Goal: Download file/media

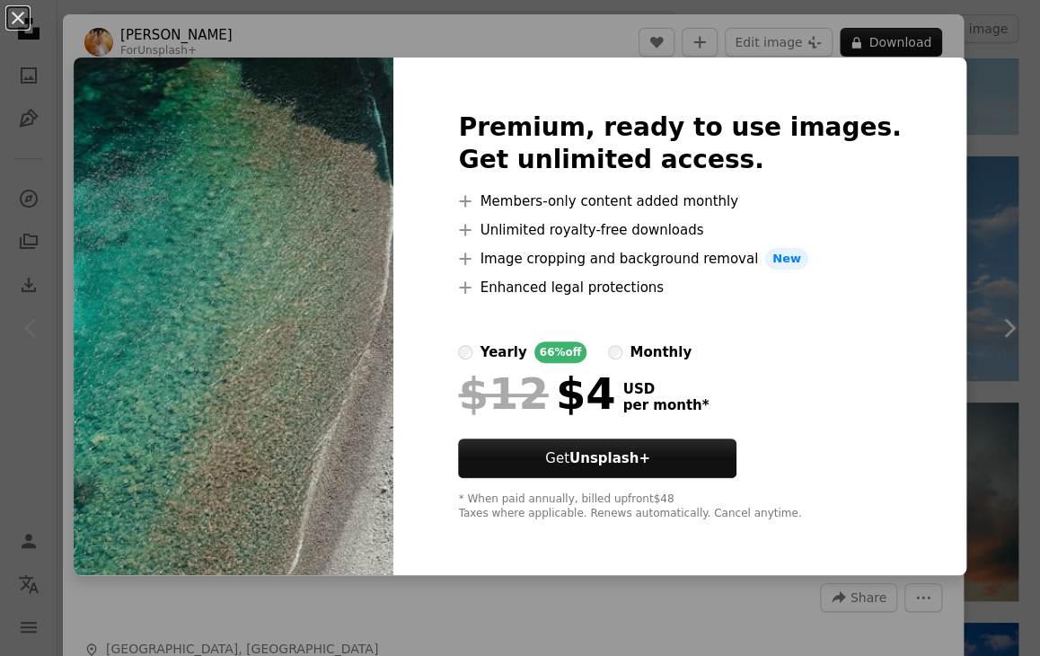
scroll to position [3947, 0]
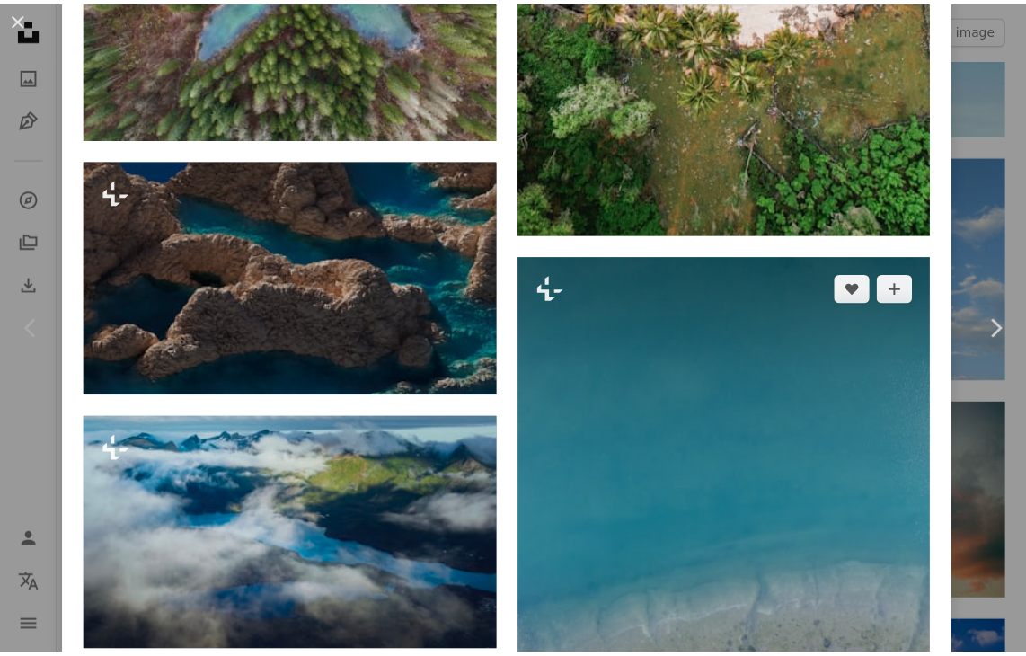
scroll to position [6104, 0]
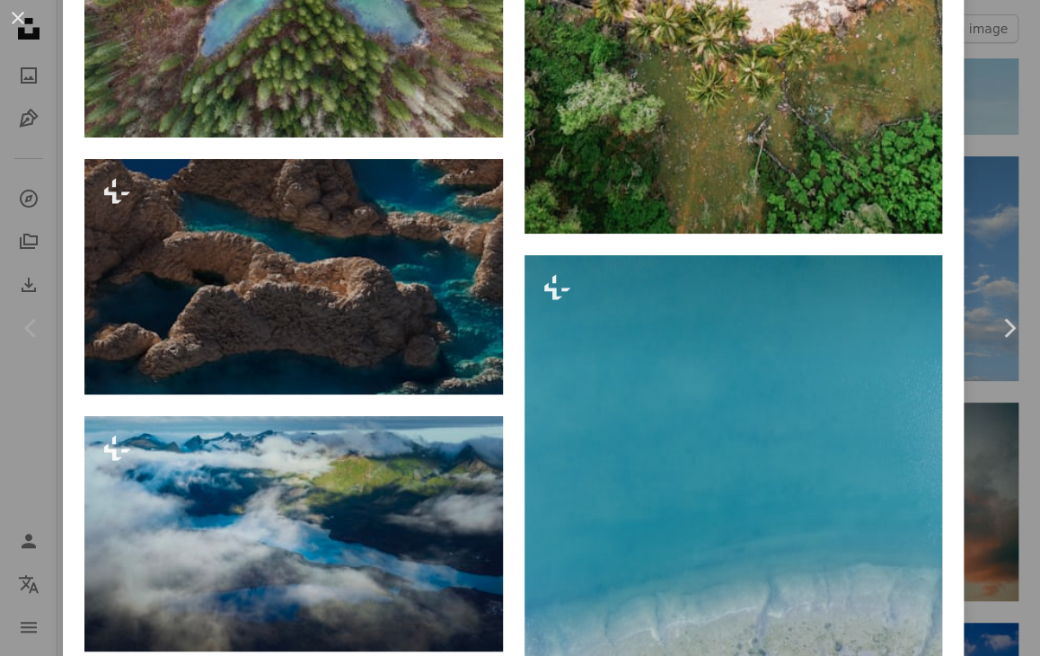
click at [13, 12] on button "An X shape" at bounding box center [18, 18] width 22 height 22
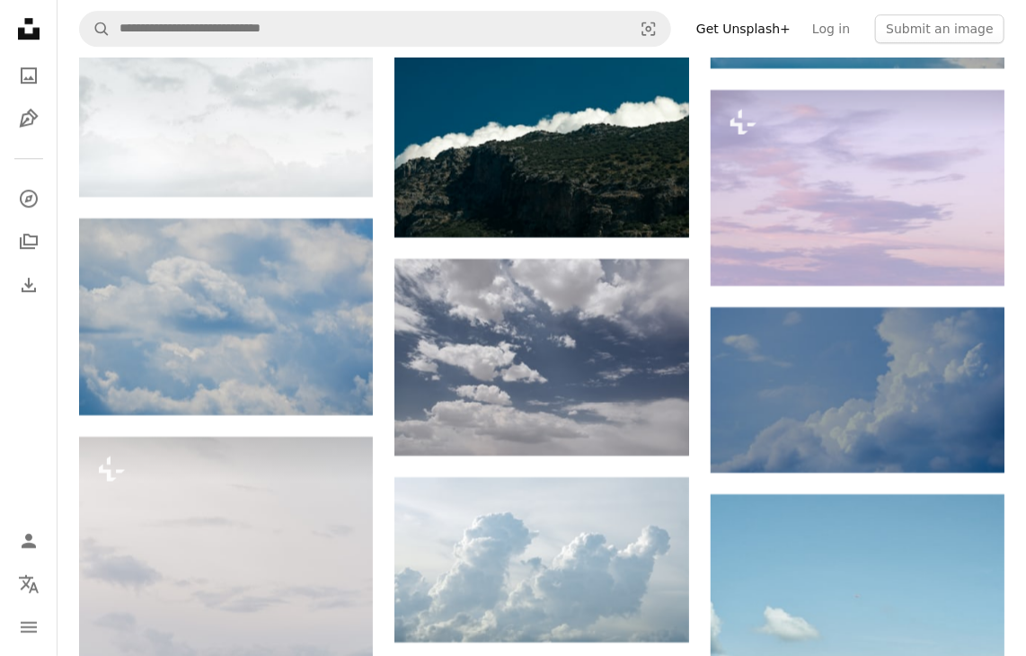
scroll to position [4493, 0]
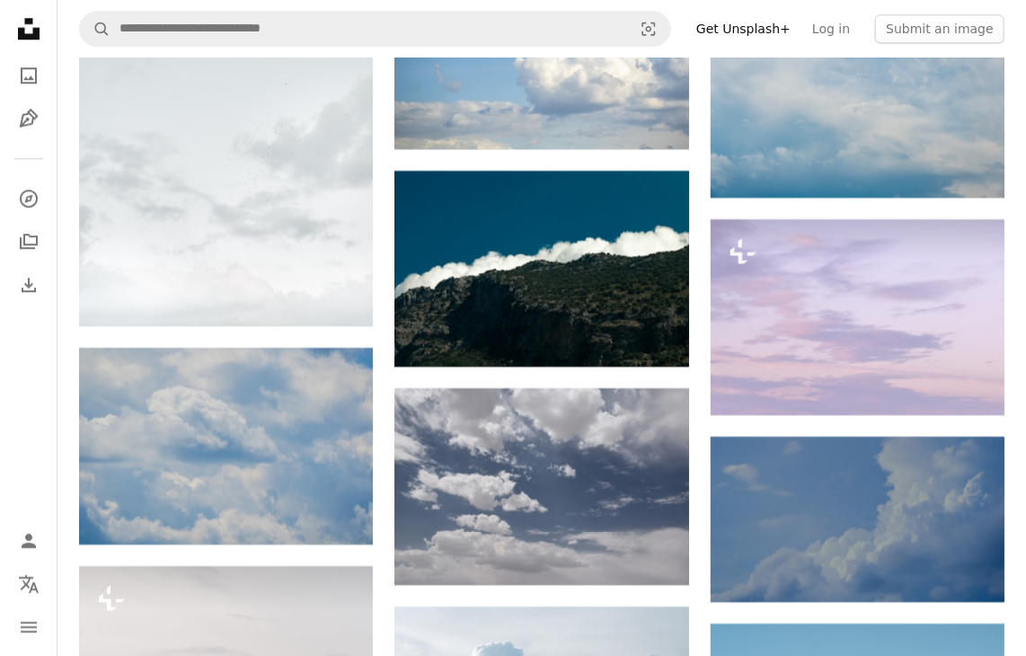
click at [29, 31] on icon "Unsplash logo Unsplash Home" at bounding box center [29, 29] width 36 height 36
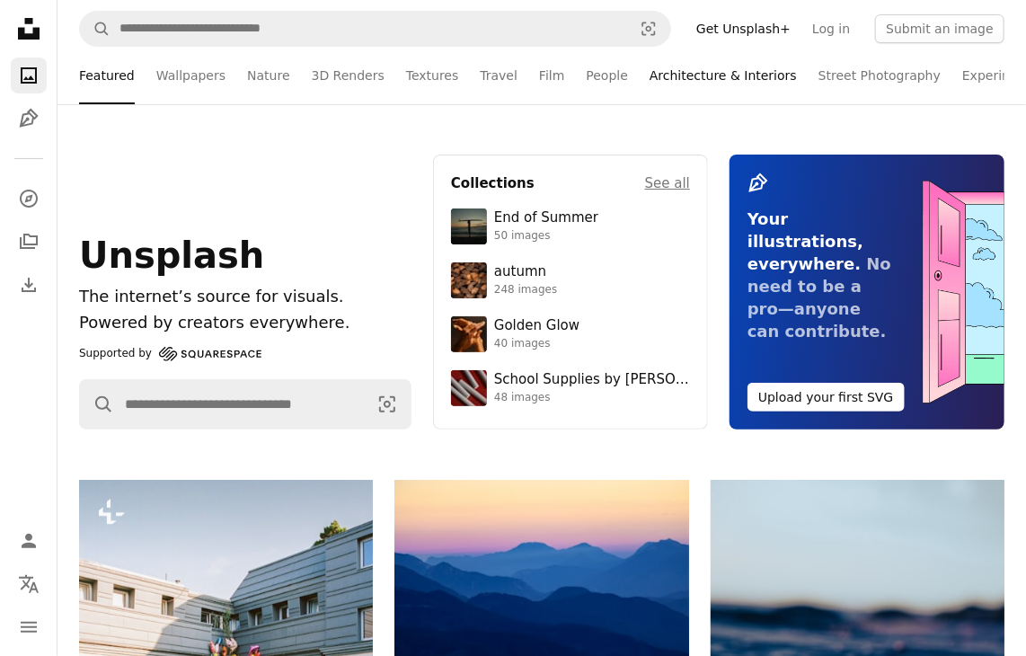
click at [665, 80] on link "Architecture & Interiors" at bounding box center [723, 76] width 147 height 58
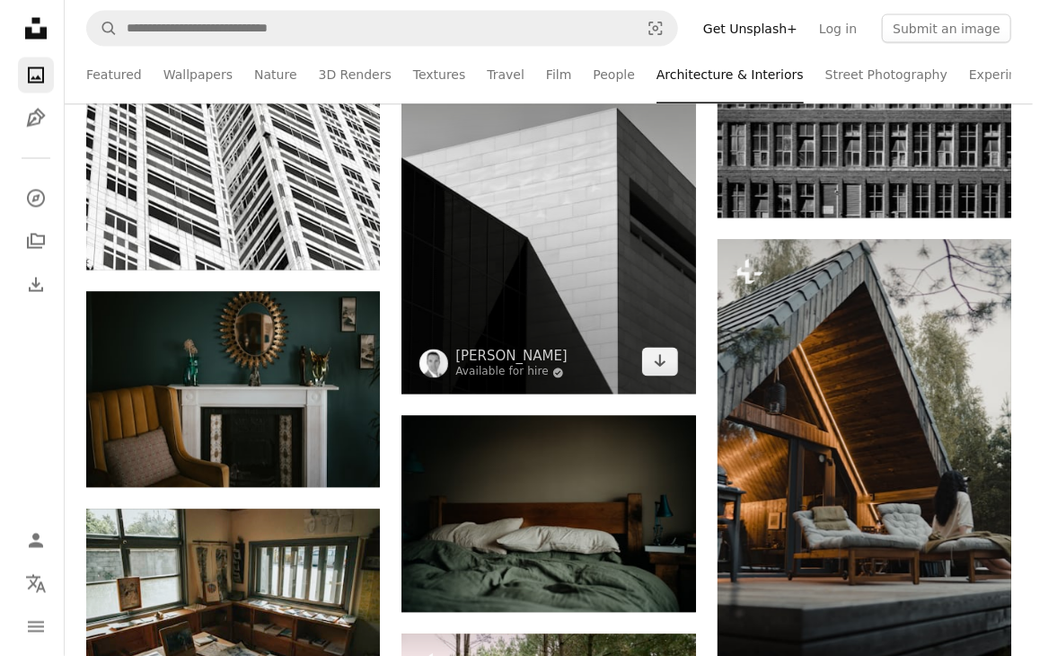
scroll to position [13927, 0]
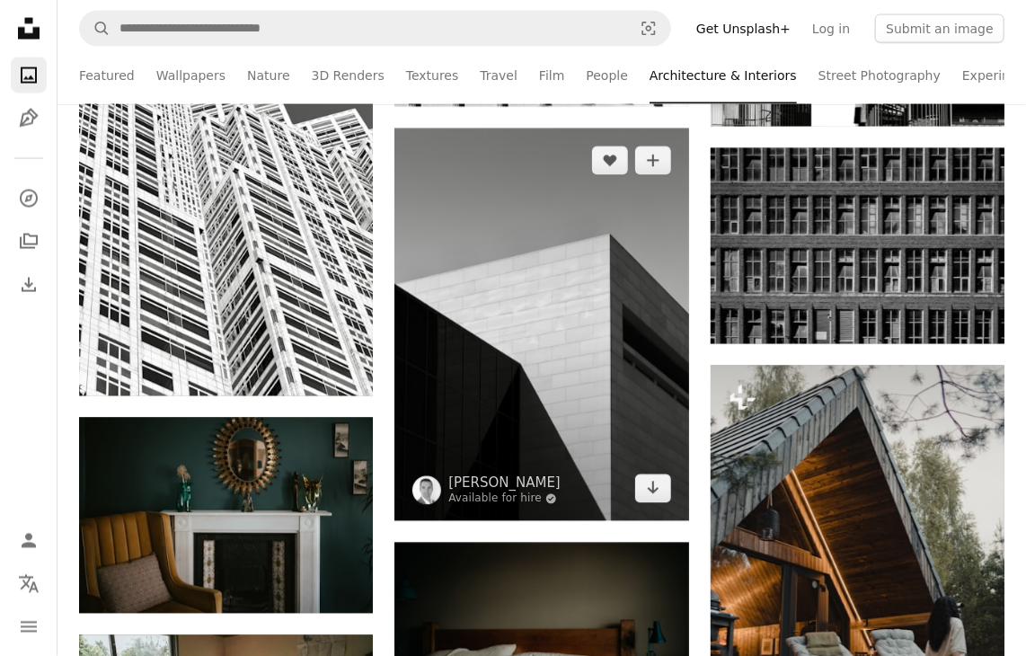
click at [507, 292] on img at bounding box center [541, 324] width 294 height 392
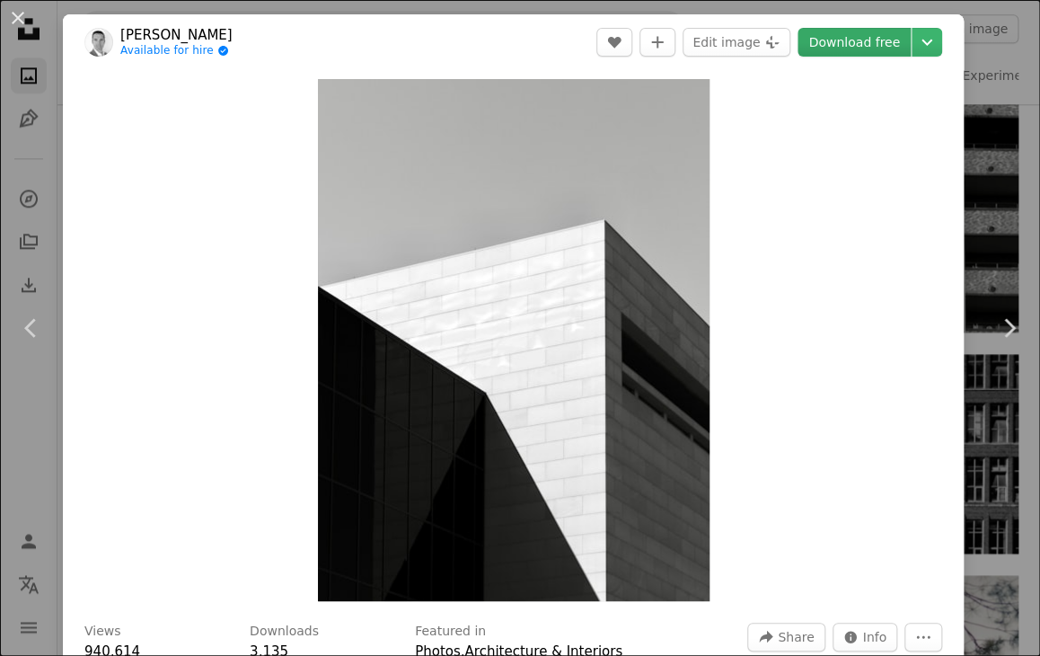
click at [866, 38] on link "Download free" at bounding box center [854, 42] width 113 height 29
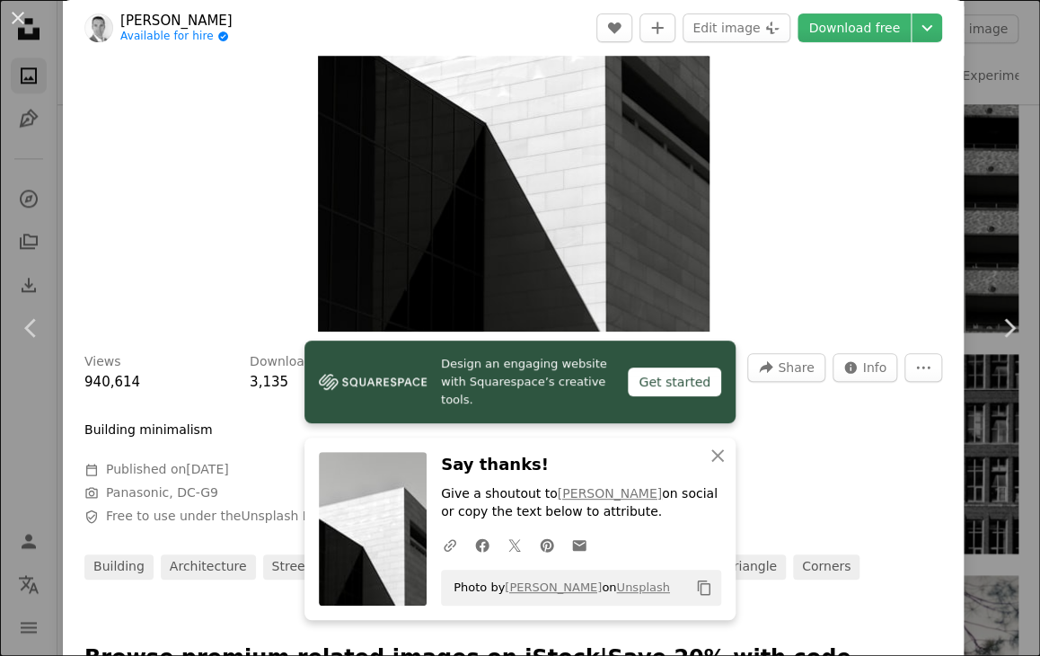
scroll to position [539, 0]
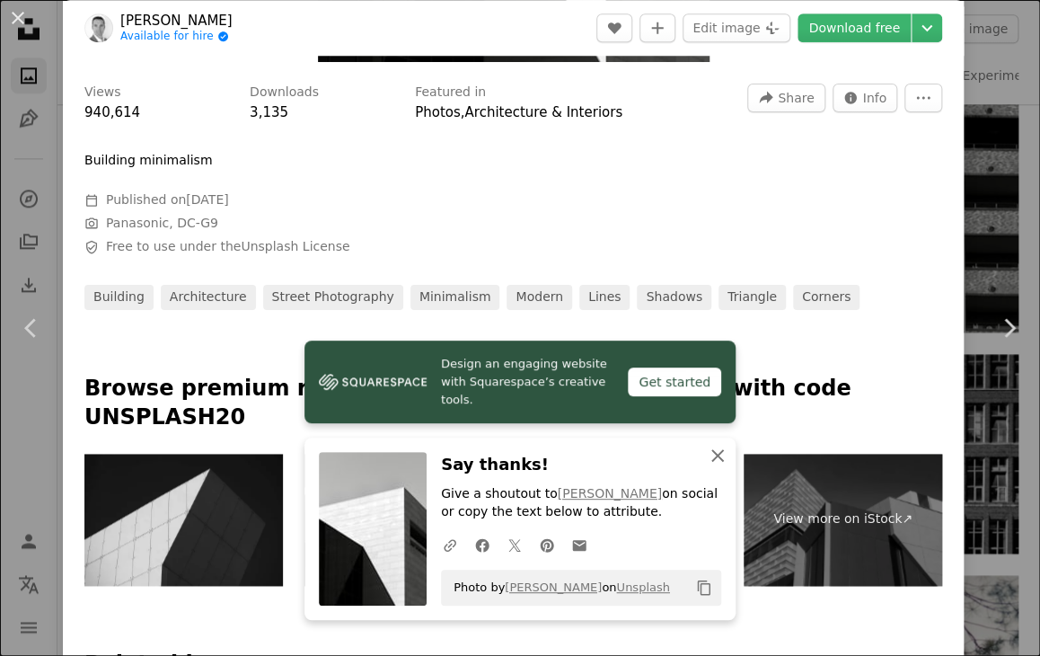
click at [712, 455] on icon "button" at bounding box center [718, 455] width 13 height 13
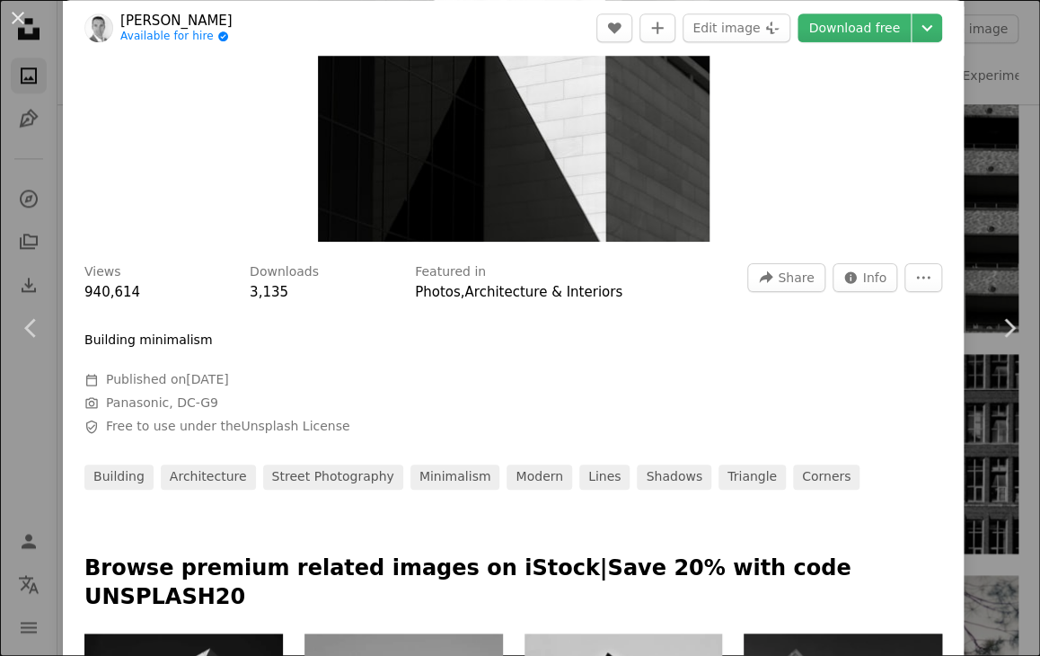
scroll to position [629, 0]
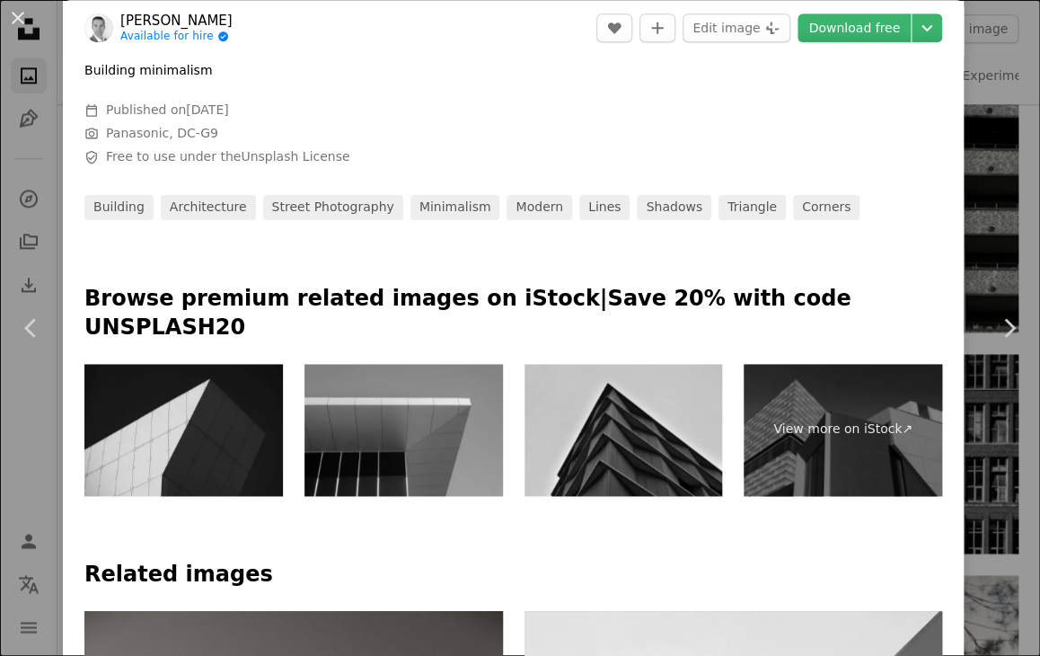
click at [379, 370] on img at bounding box center [404, 430] width 199 height 132
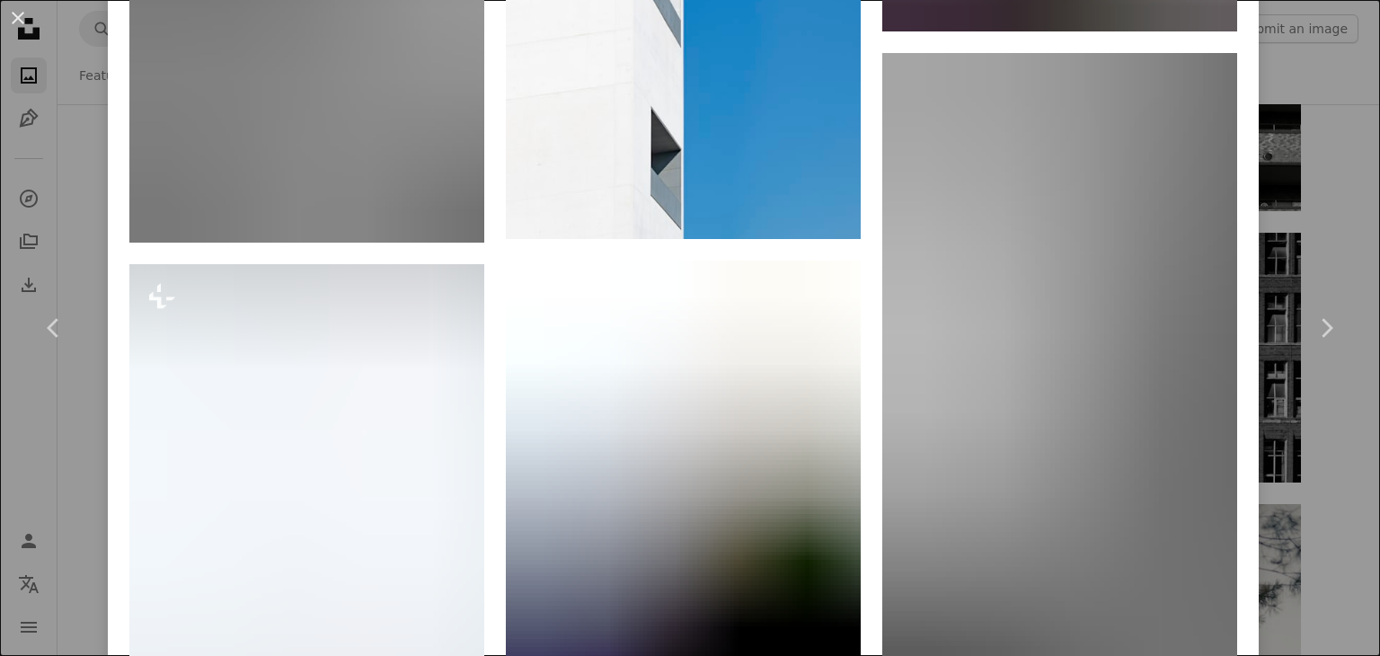
scroll to position [2965, 0]
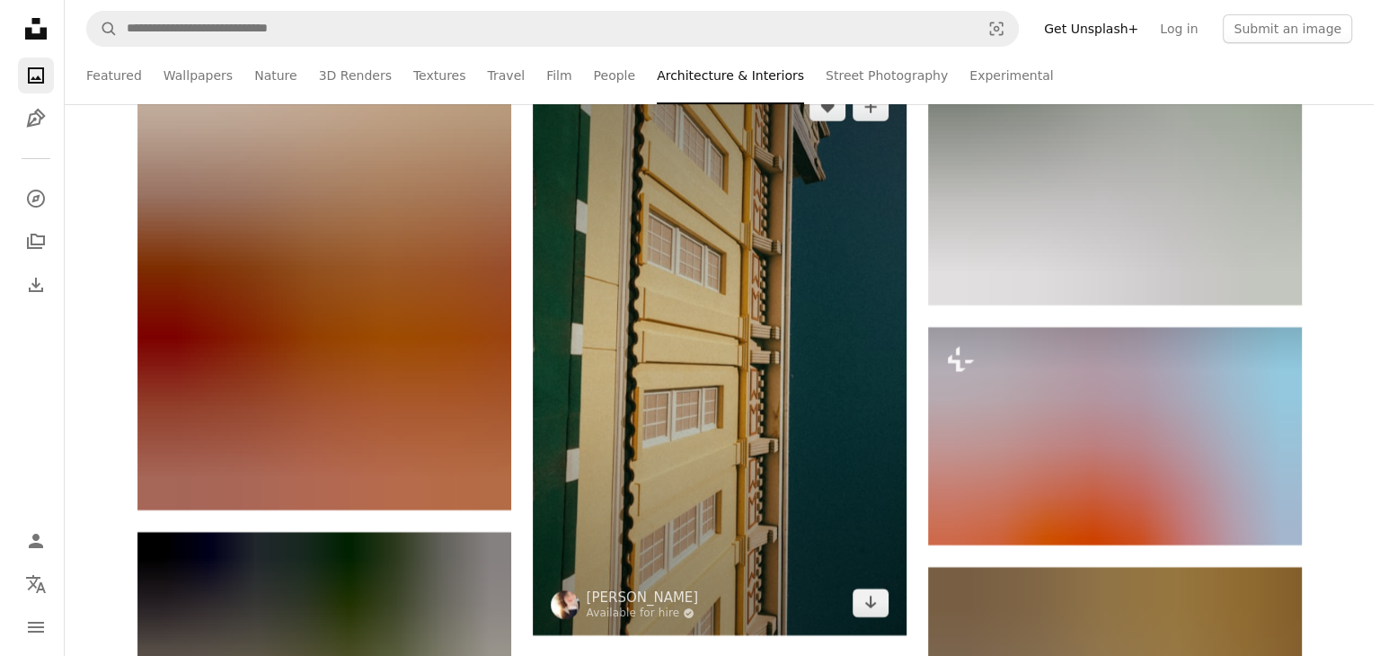
scroll to position [13747, 0]
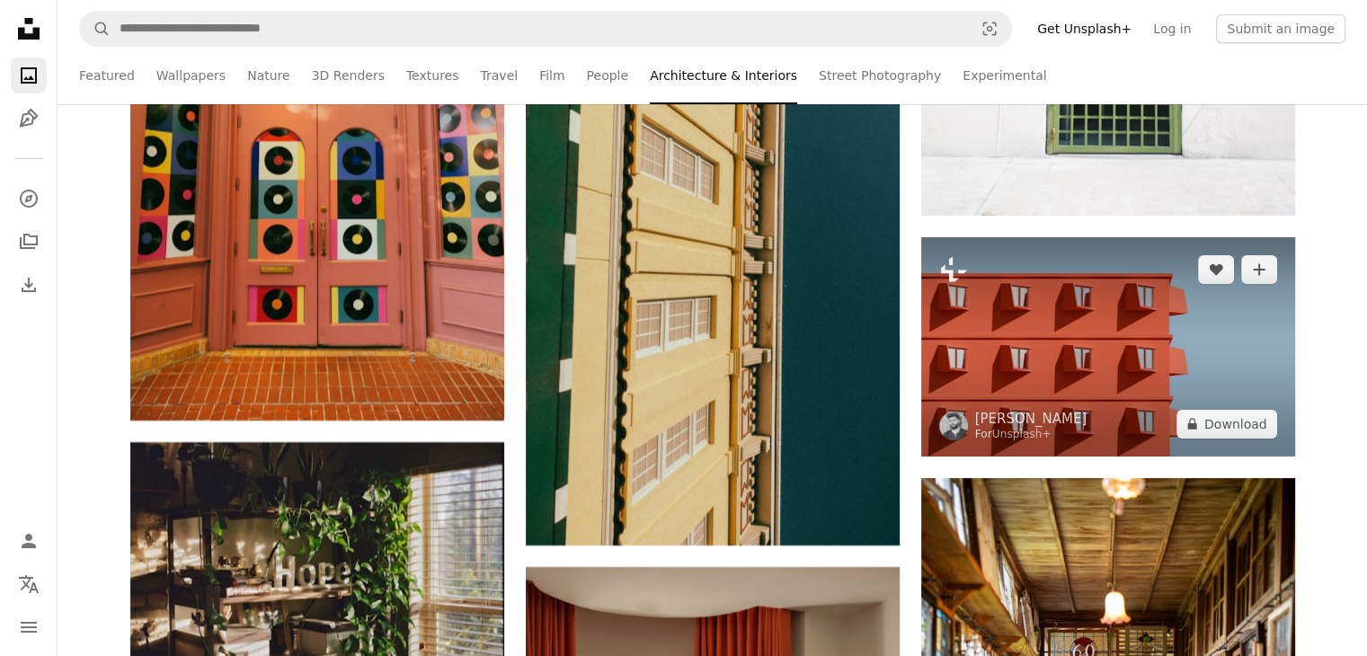
click at [1040, 370] on img at bounding box center [1108, 346] width 374 height 219
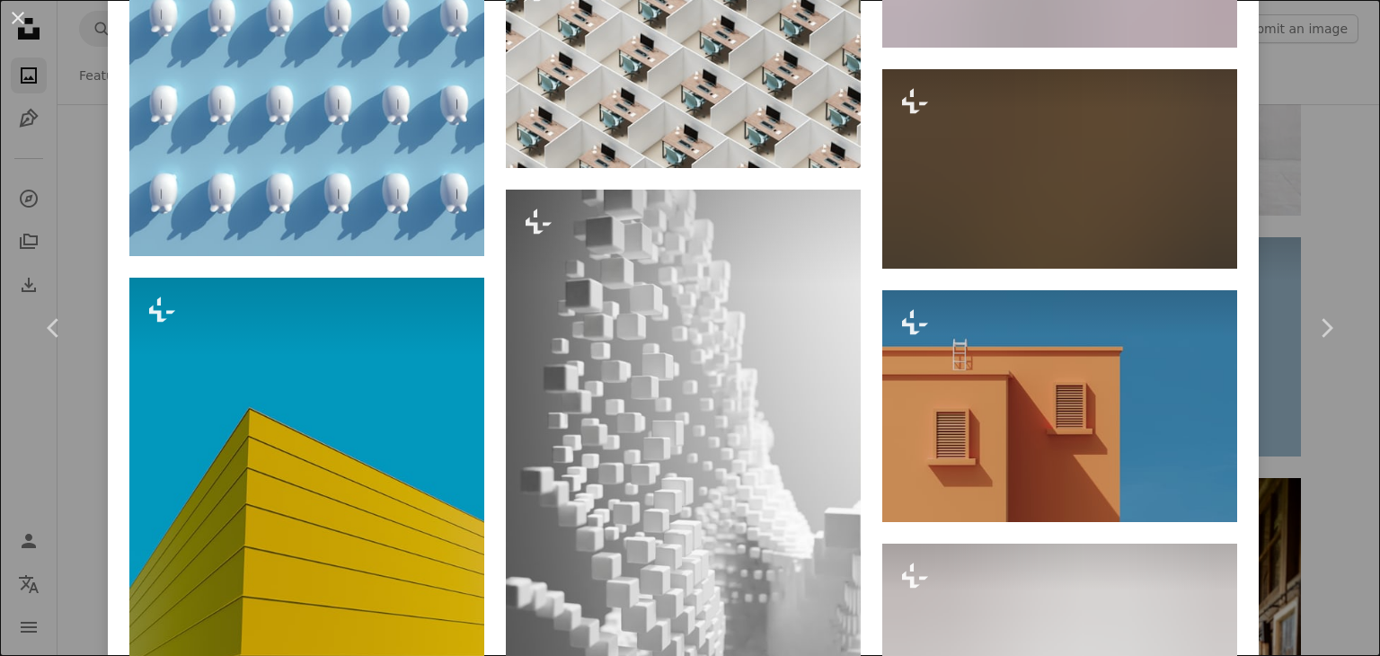
scroll to position [3594, 0]
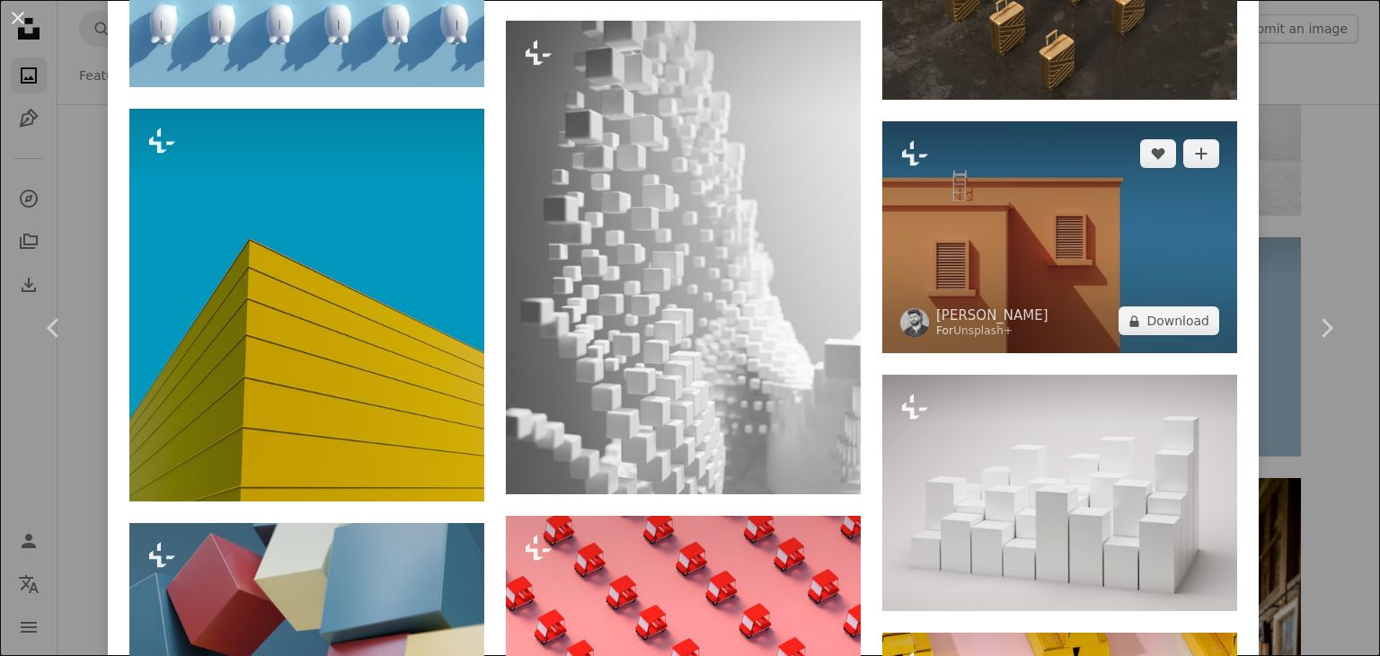
click at [998, 254] on img at bounding box center [1059, 237] width 355 height 232
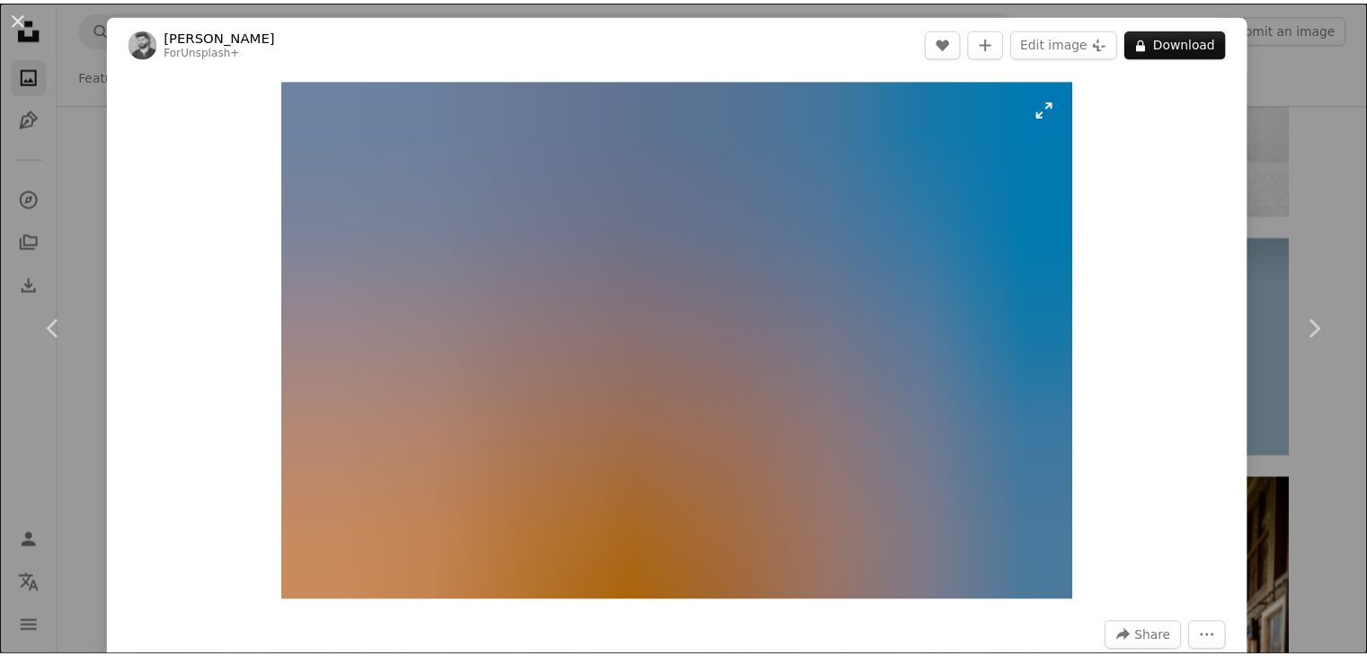
scroll to position [359, 0]
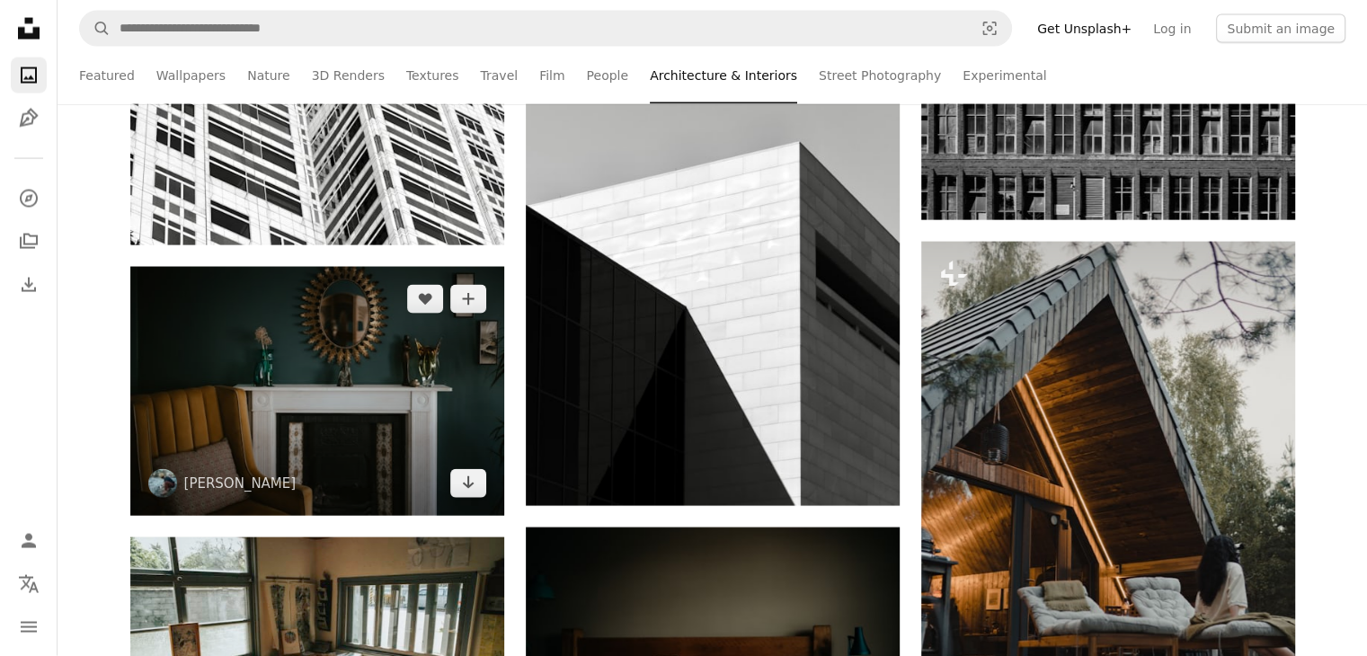
scroll to position [17880, 0]
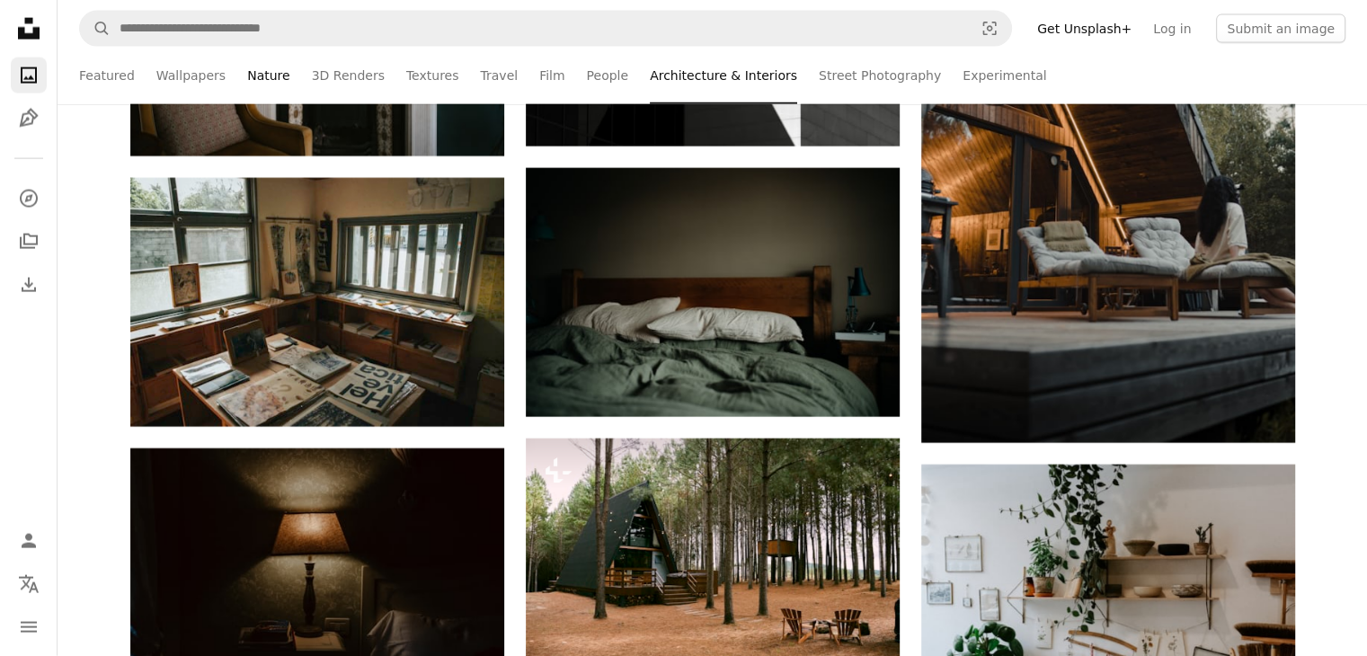
click at [263, 73] on link "Nature" at bounding box center [268, 76] width 42 height 58
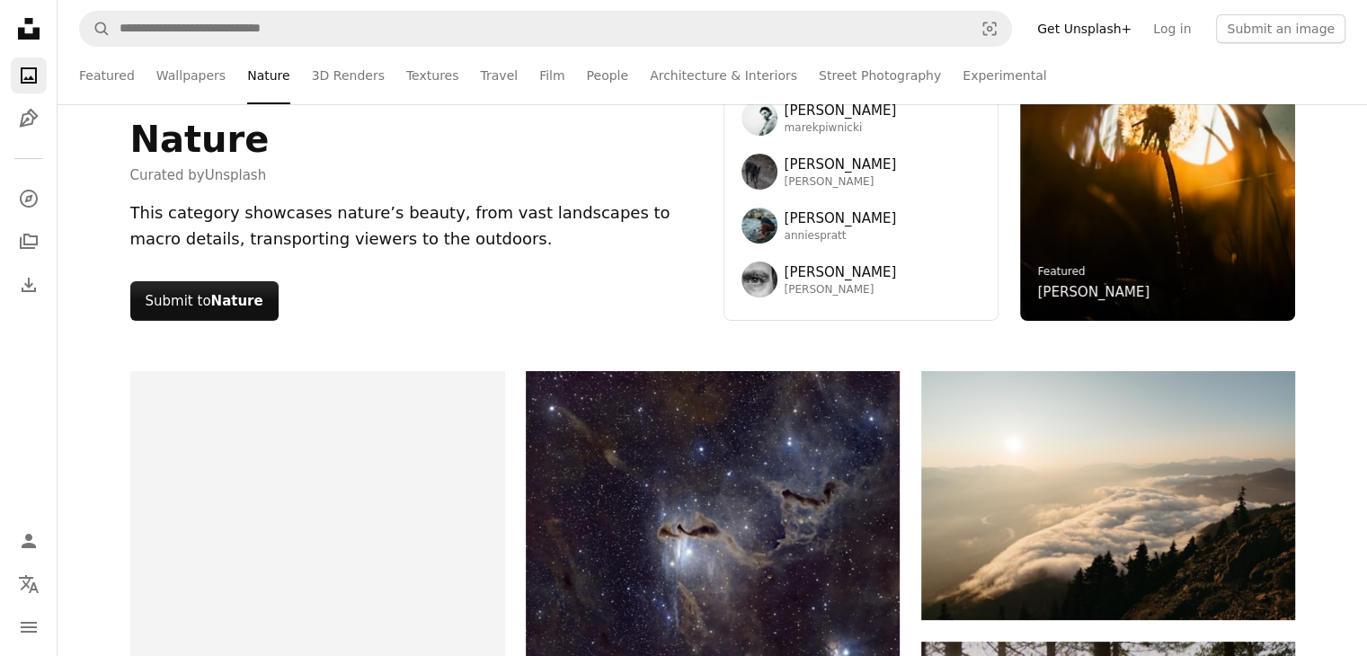
scroll to position [270, 0]
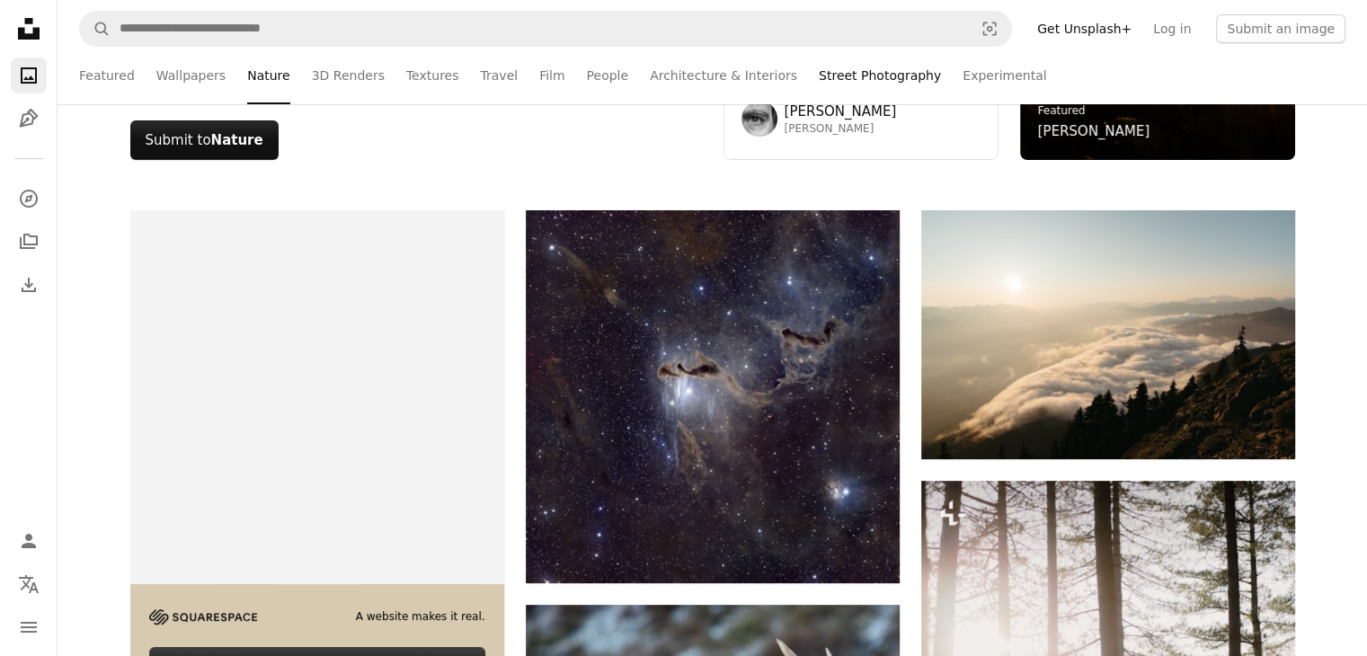
click at [852, 66] on link "Street Photography" at bounding box center [880, 76] width 122 height 58
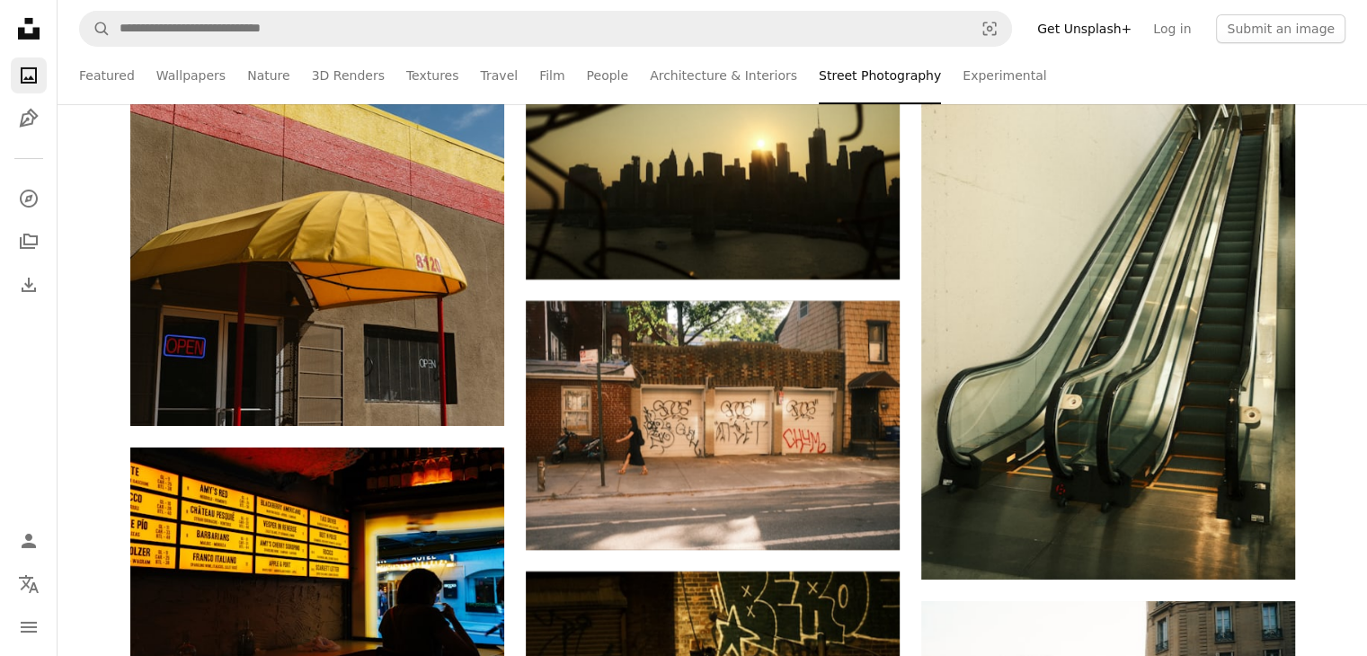
scroll to position [6290, 0]
